Goal: Task Accomplishment & Management: Use online tool/utility

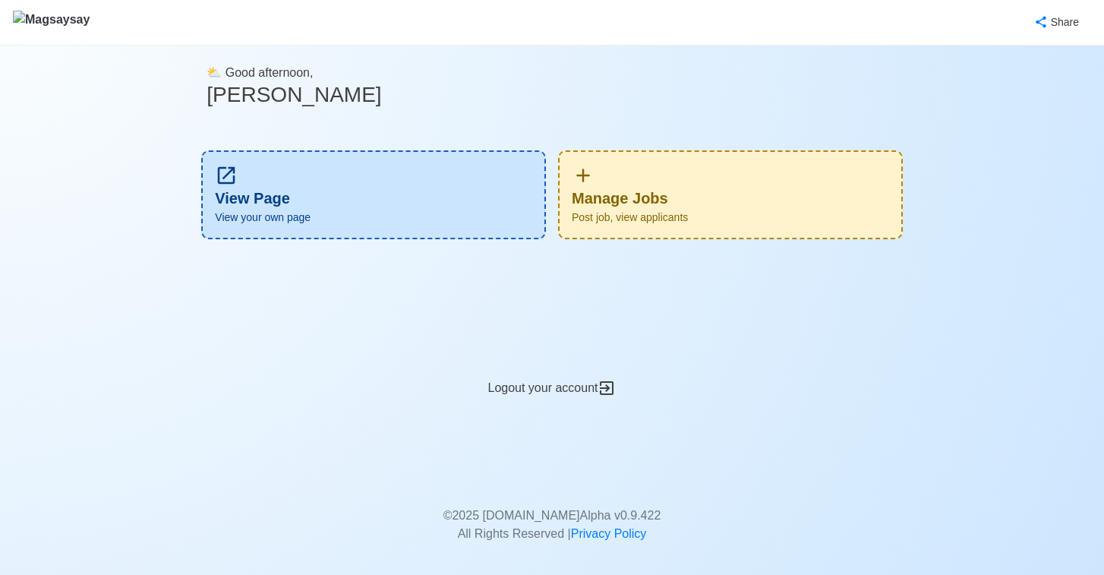
click at [733, 179] on div "Manage Jobs Post job, view applicants" at bounding box center [730, 194] width 345 height 89
